Goal: Information Seeking & Learning: Learn about a topic

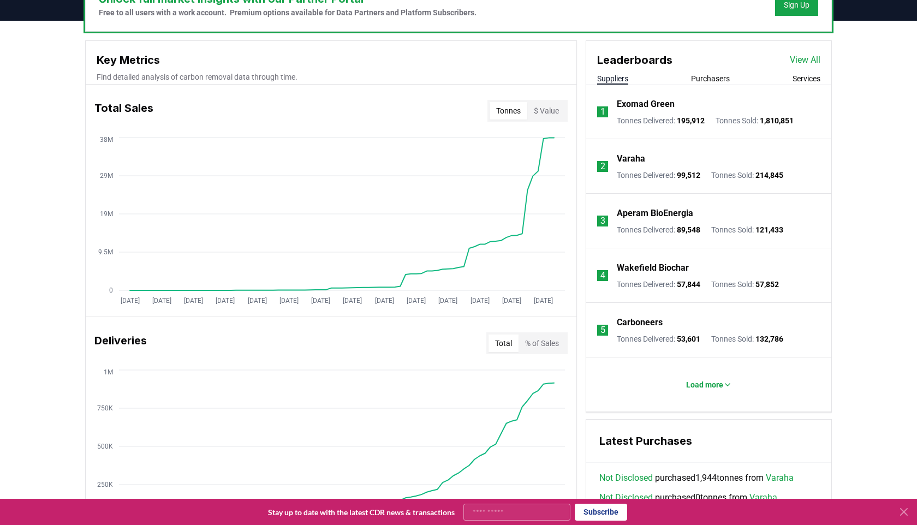
scroll to position [359, 0]
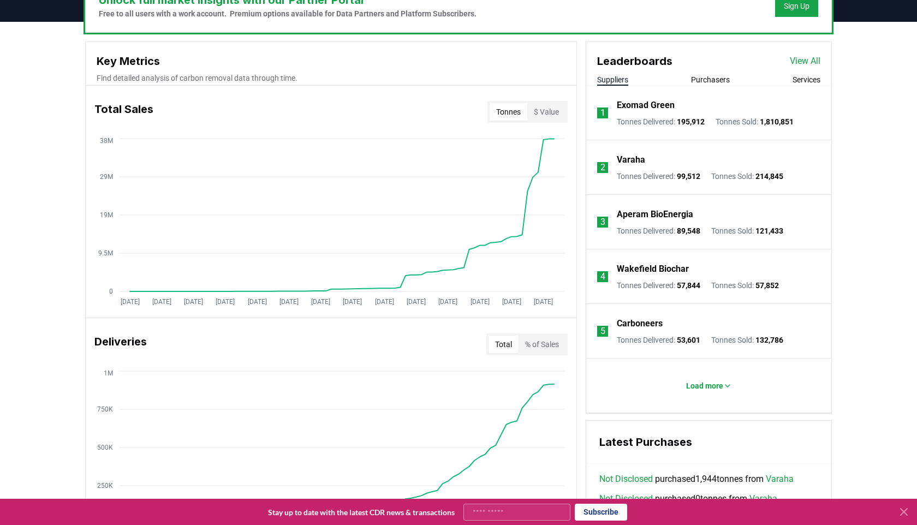
click at [719, 76] on button "Purchasers" at bounding box center [710, 79] width 39 height 11
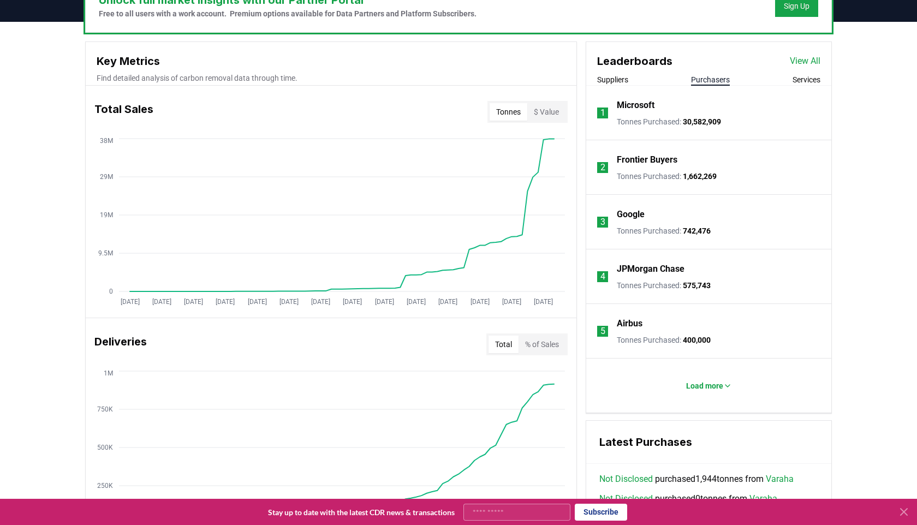
click at [689, 125] on span "30,582,909" at bounding box center [702, 121] width 38 height 9
click at [666, 131] on li "1 Microsoft Tonnes Purchased : 30,582,909" at bounding box center [709, 113] width 245 height 55
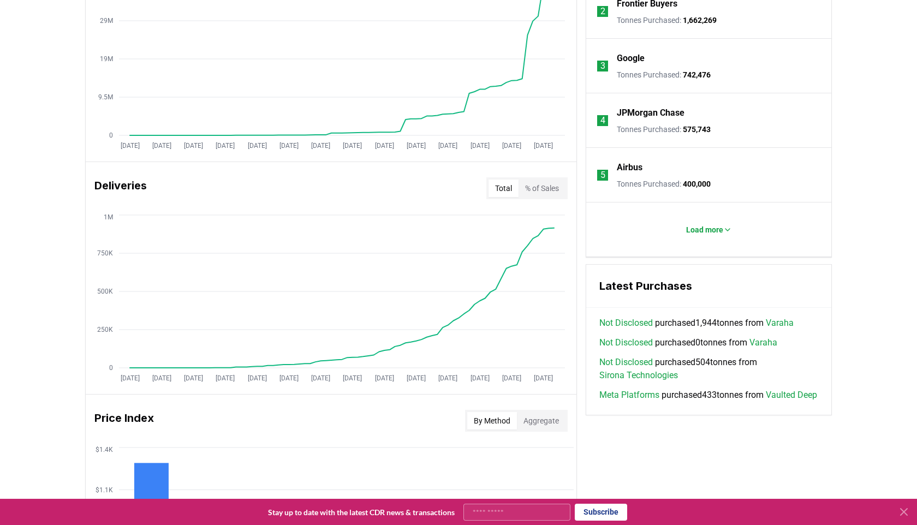
scroll to position [489, 0]
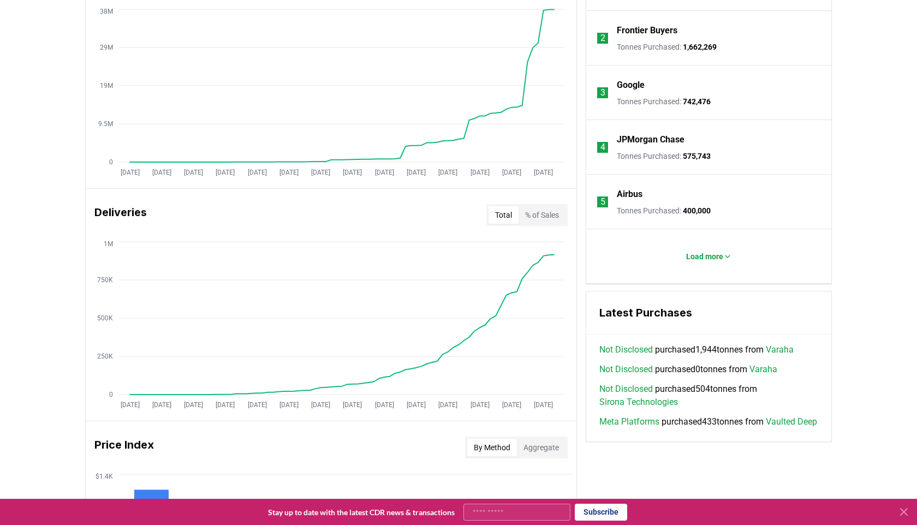
click at [527, 220] on button "% of Sales" at bounding box center [542, 214] width 47 height 17
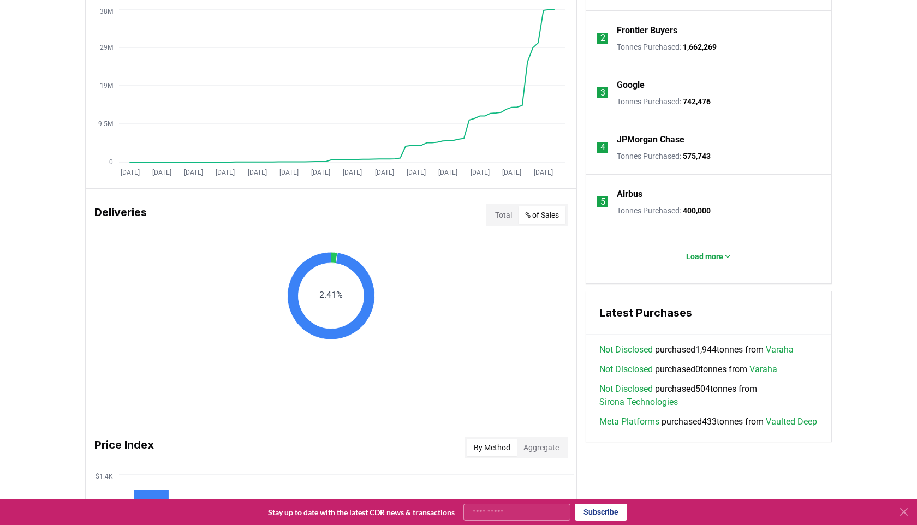
click at [505, 217] on button "Total" at bounding box center [504, 214] width 30 height 17
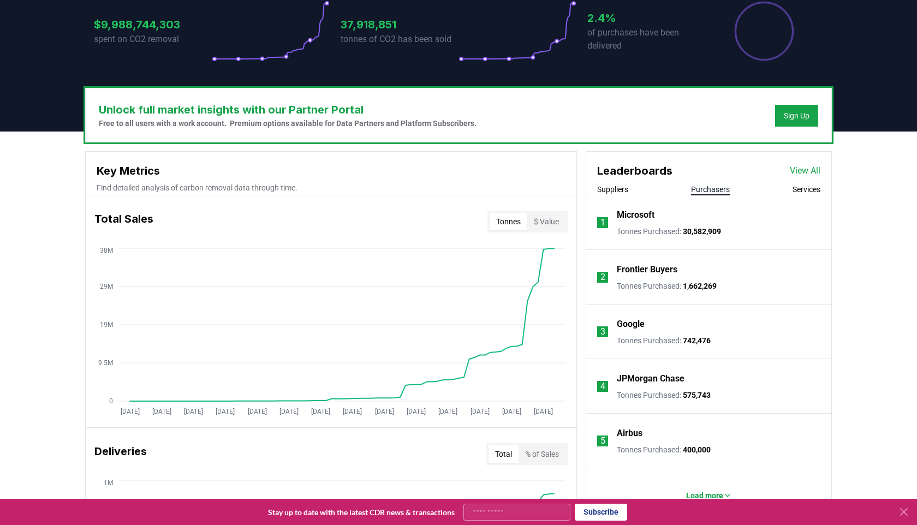
scroll to position [194, 0]
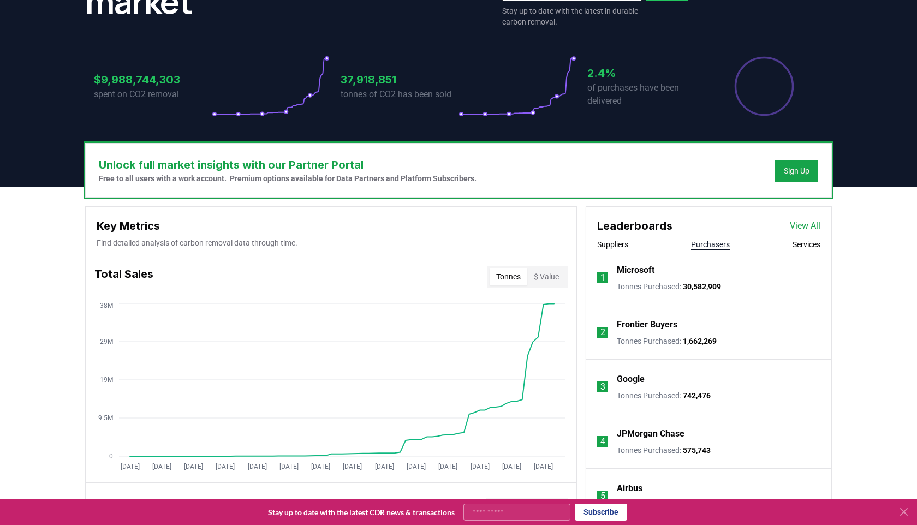
click at [542, 280] on button "$ Value" at bounding box center [547, 276] width 38 height 17
click at [508, 282] on button "Tonnes" at bounding box center [509, 276] width 38 height 17
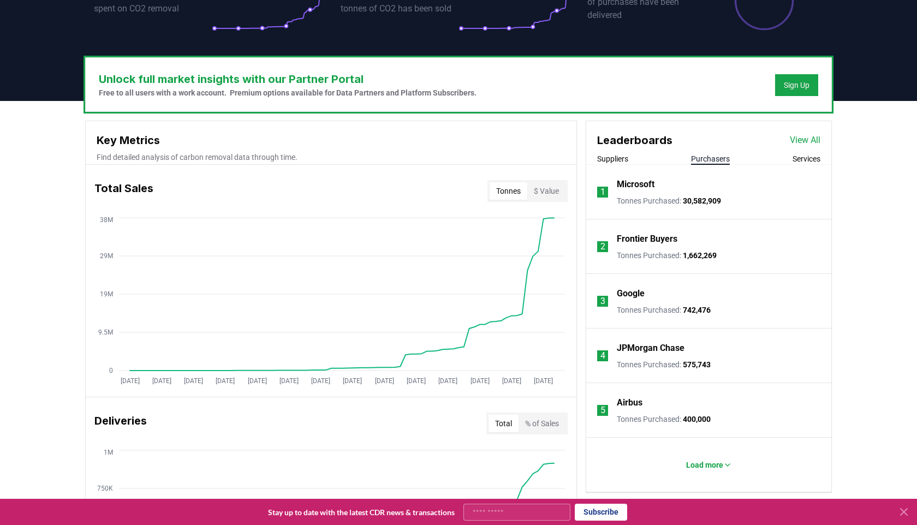
scroll to position [285, 0]
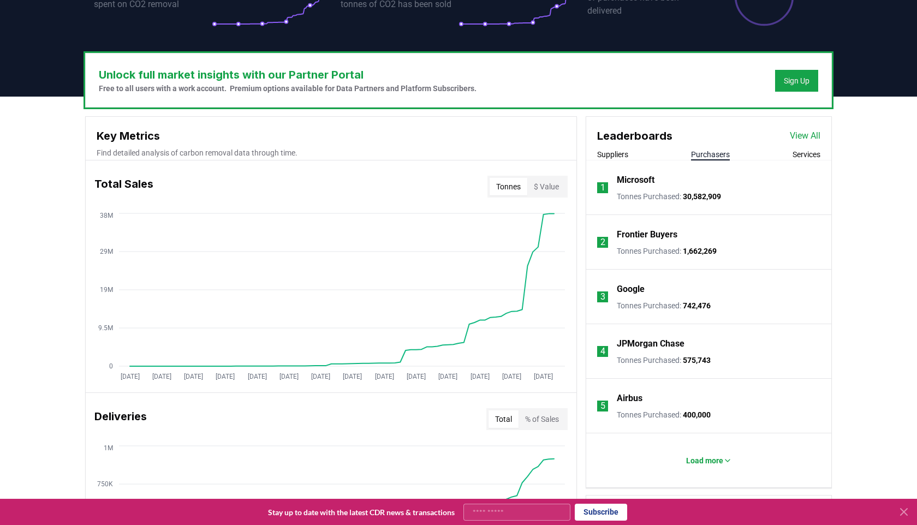
click at [804, 156] on button "Services" at bounding box center [807, 154] width 28 height 11
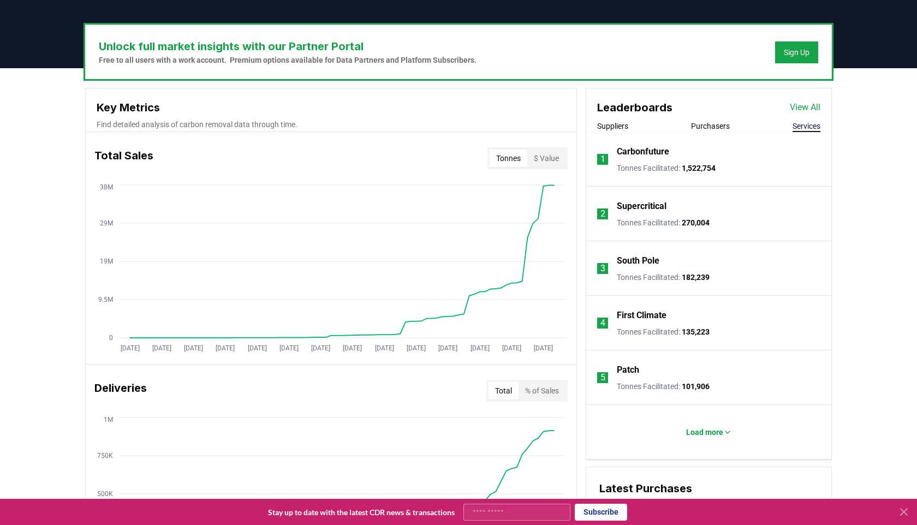
scroll to position [317, 0]
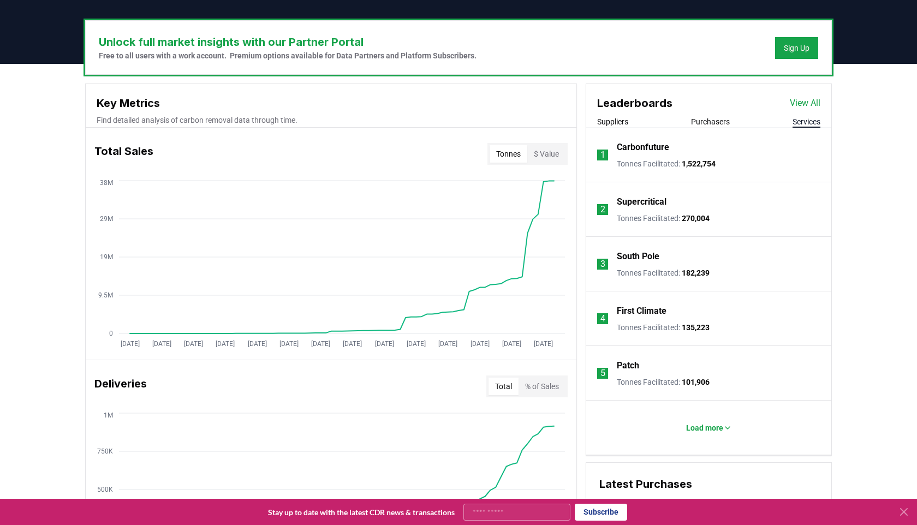
click at [709, 123] on button "Purchasers" at bounding box center [710, 121] width 39 height 11
click at [633, 126] on div "Suppliers Purchasers Services" at bounding box center [709, 121] width 245 height 11
click at [617, 126] on button "Suppliers" at bounding box center [612, 121] width 31 height 11
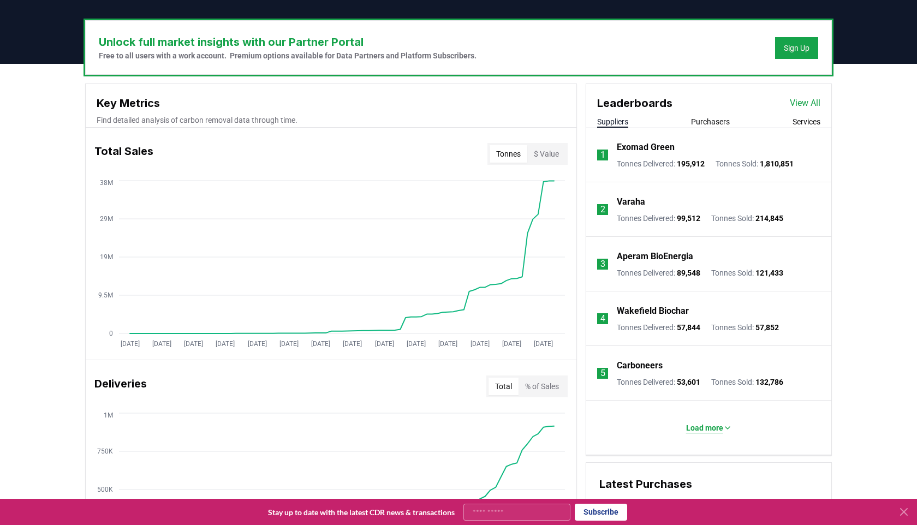
click at [706, 431] on p "Load more" at bounding box center [704, 428] width 37 height 11
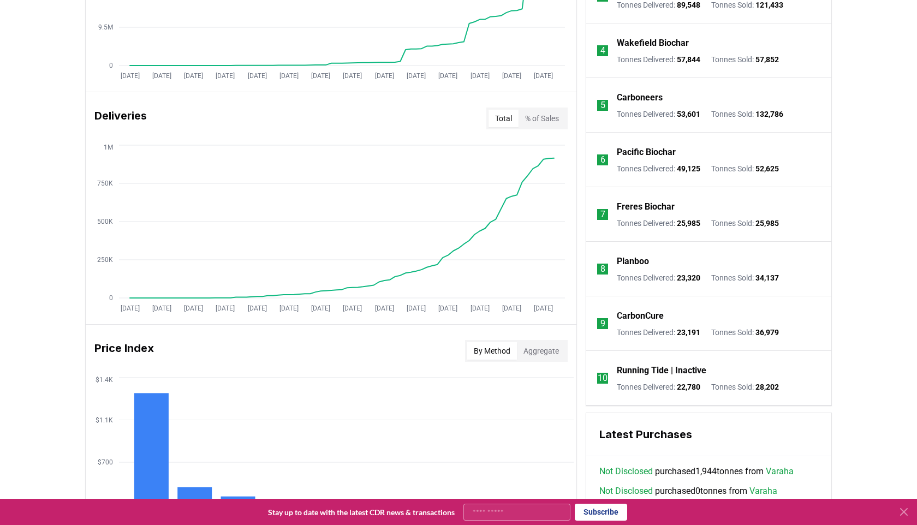
scroll to position [584, 0]
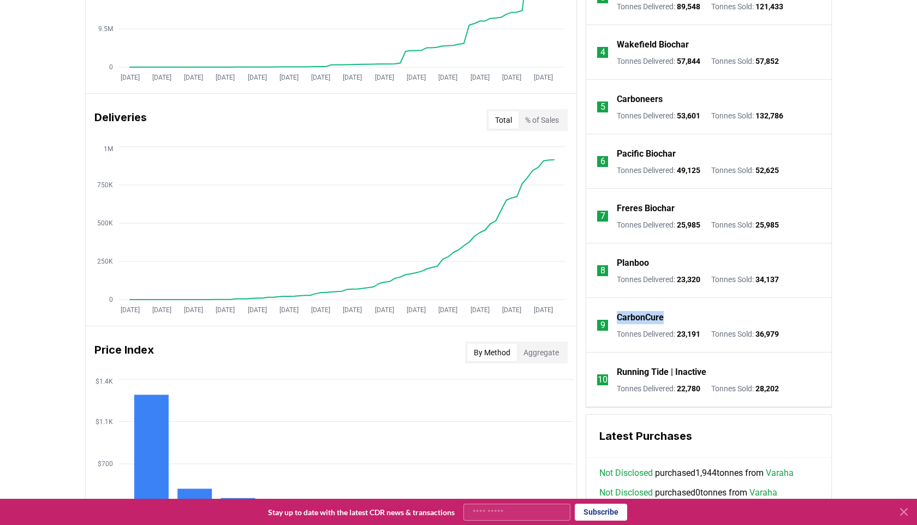
drag, startPoint x: 676, startPoint y: 315, endPoint x: 614, endPoint y: 312, distance: 61.8
click at [614, 312] on li "9 CarbonCure Tonnes Delivered : 23,191 Tonnes Sold : 36,979" at bounding box center [709, 325] width 245 height 55
copy p "CarbonCure"
